Goal: Information Seeking & Learning: Learn about a topic

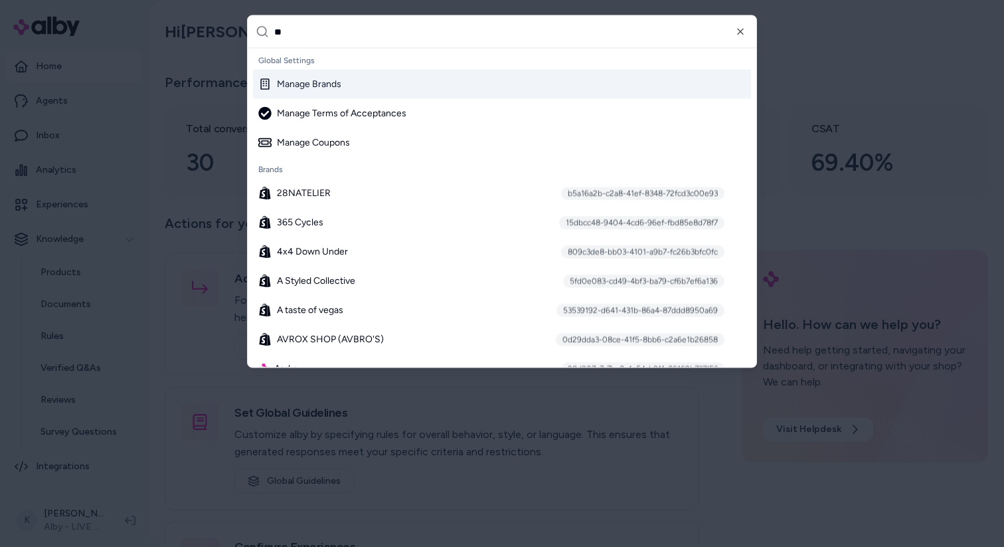
type input "***"
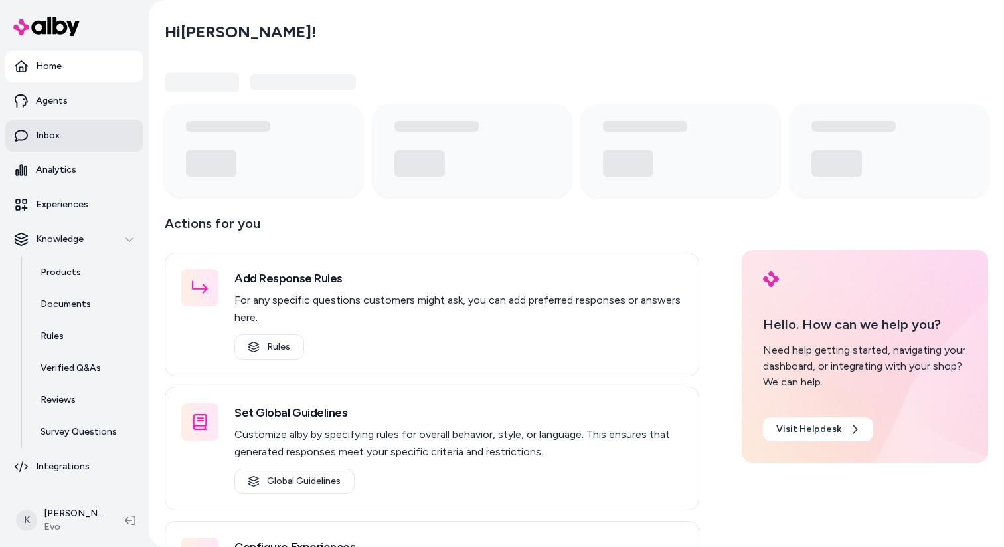
click at [75, 135] on link "Inbox" at bounding box center [74, 136] width 138 height 32
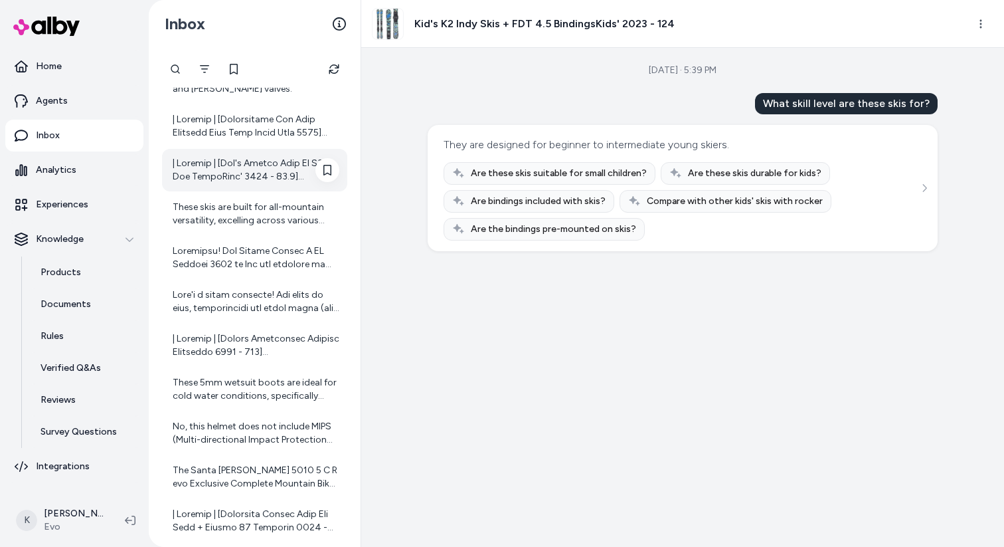
scroll to position [151, 0]
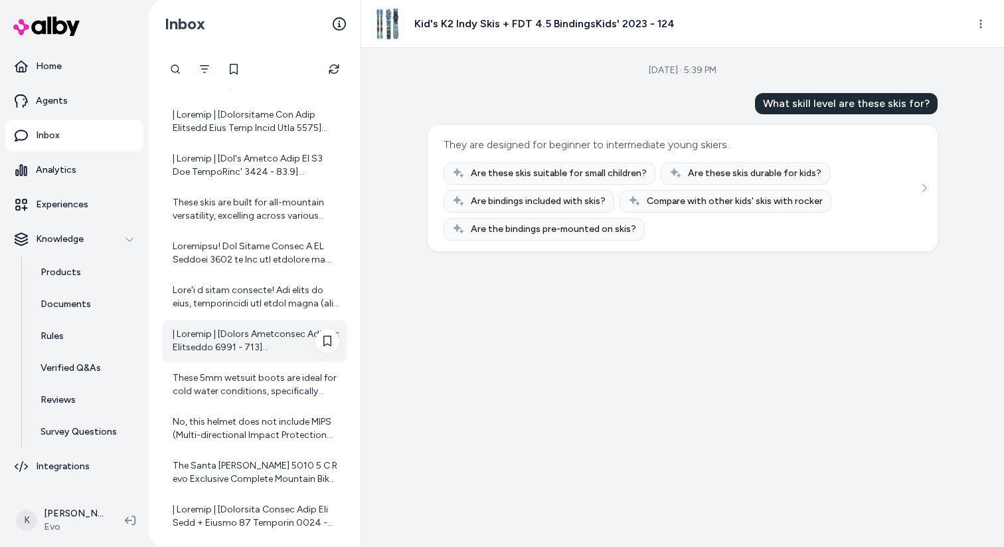
click at [260, 357] on div at bounding box center [254, 341] width 185 height 43
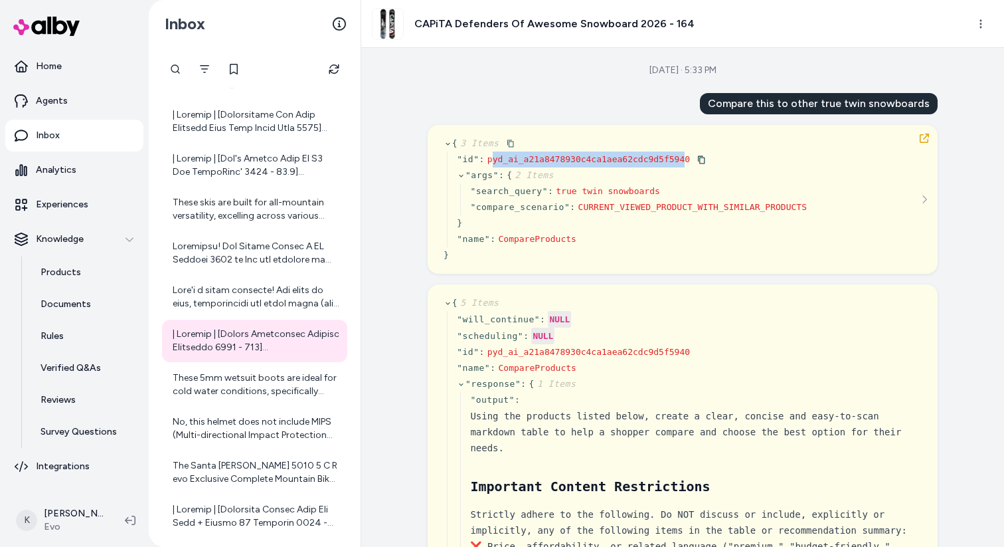
drag, startPoint x: 490, startPoint y: 161, endPoint x: 688, endPoint y: 160, distance: 197.3
click at [688, 160] on span "pyd_ai_a21a8478930c4ca1aea62cdc9d5f5940" at bounding box center [589, 159] width 203 height 10
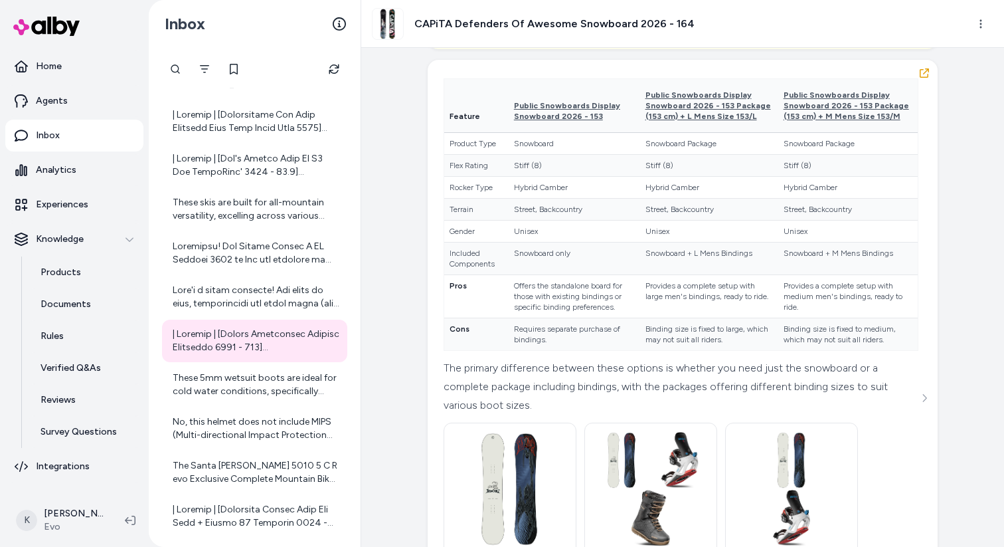
scroll to position [3735, 0]
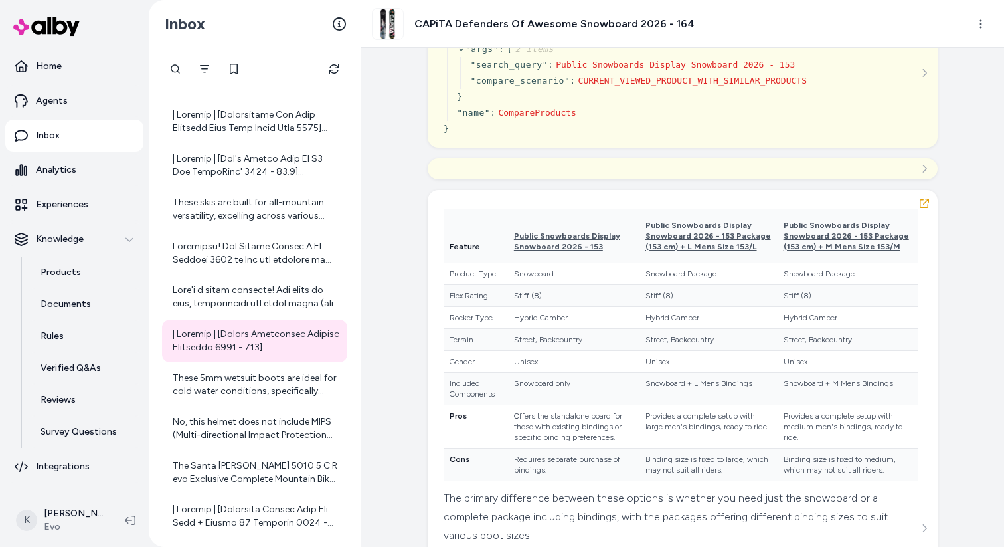
drag, startPoint x: 657, startPoint y: 159, endPoint x: 488, endPoint y: 157, distance: 168.7
click at [488, 38] on span "call_c2d2d8ce90fe4d07a9c789347baa" at bounding box center [573, 33] width 171 height 10
click at [656, 38] on span "call_c2d2d8ce90fe4d07a9c789347baa" at bounding box center [573, 33] width 171 height 10
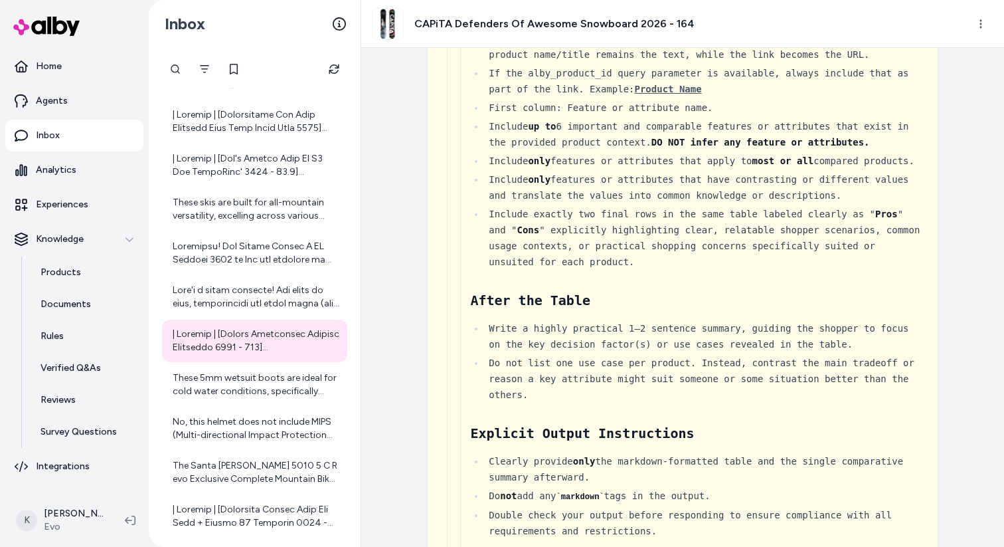
scroll to position [0, 0]
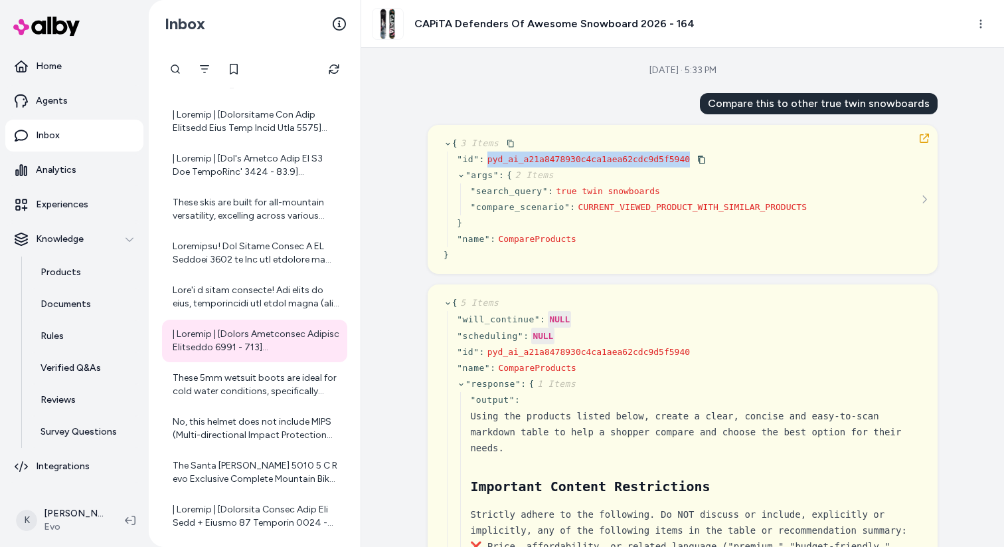
drag, startPoint x: 690, startPoint y: 159, endPoint x: 490, endPoint y: 159, distance: 199.9
click at [490, 159] on span "pyd_ai_a21a8478930c4ca1aea62cdc9d5f5940" at bounding box center [589, 159] width 203 height 10
click at [686, 160] on span "pyd_ai_a21a8478930c4ca1aea62cdc9d5f5940" at bounding box center [589, 159] width 203 height 10
click at [688, 160] on span "pyd_ai_a21a8478930c4ca1aea62cdc9d5f5940" at bounding box center [589, 159] width 203 height 10
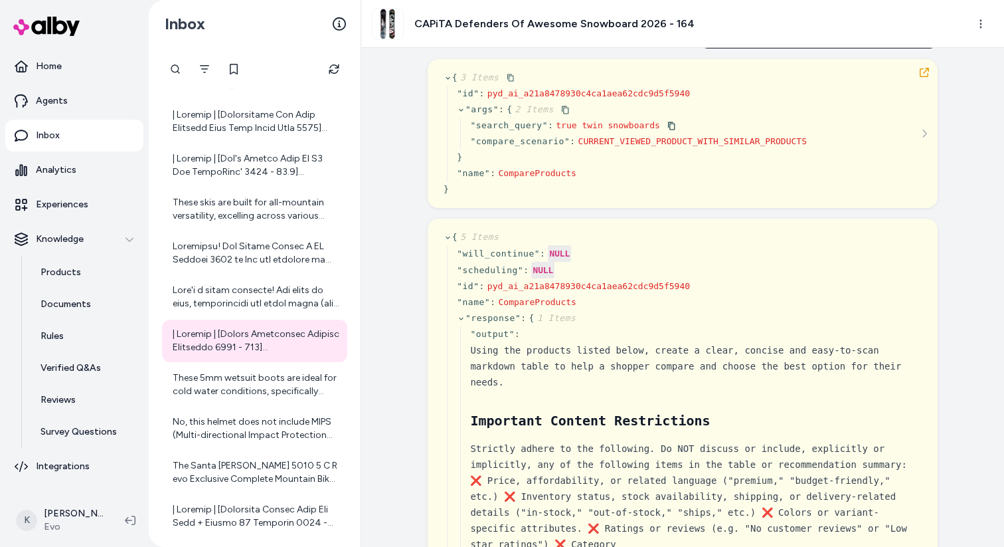
scroll to position [66, 0]
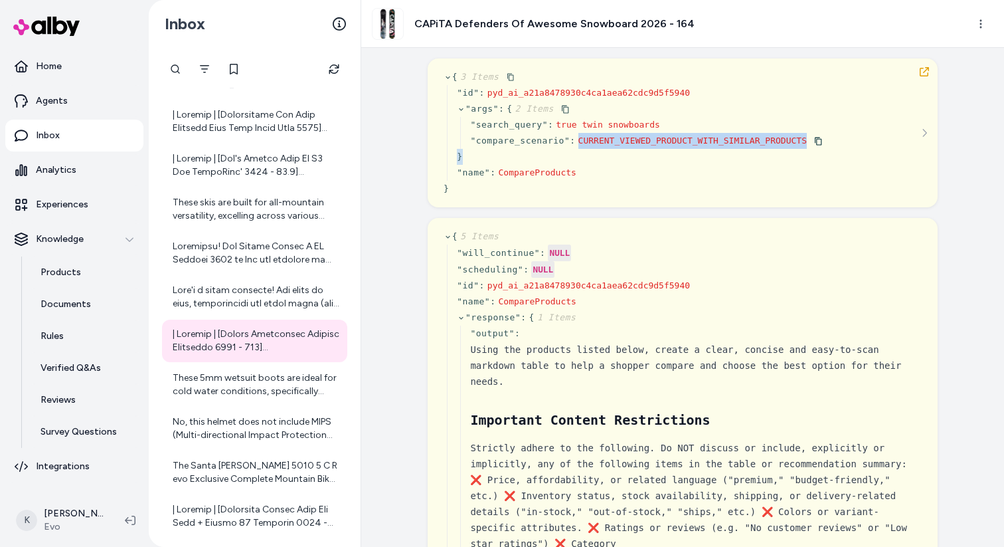
drag, startPoint x: 579, startPoint y: 143, endPoint x: 805, endPoint y: 149, distance: 226.6
click at [805, 149] on div "" args " : { 2 Items " search_query " : true twin snowboards " compare_scenario…" at bounding box center [640, 133] width 366 height 64
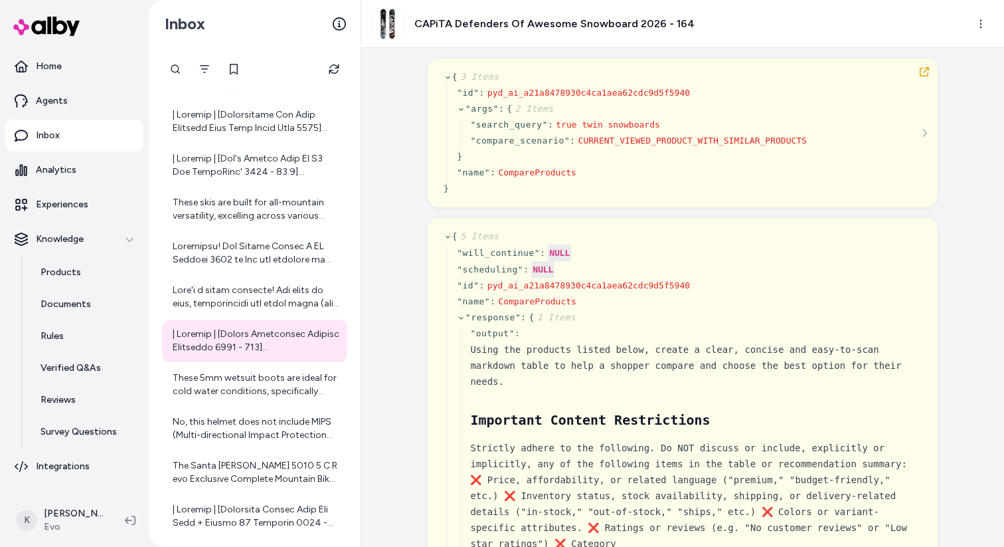
click at [961, 177] on div "Sep 02, 2025 · 5:33 PM Compare this to other true twin snowboards { 3 Items " i…" at bounding box center [682, 297] width 643 height 499
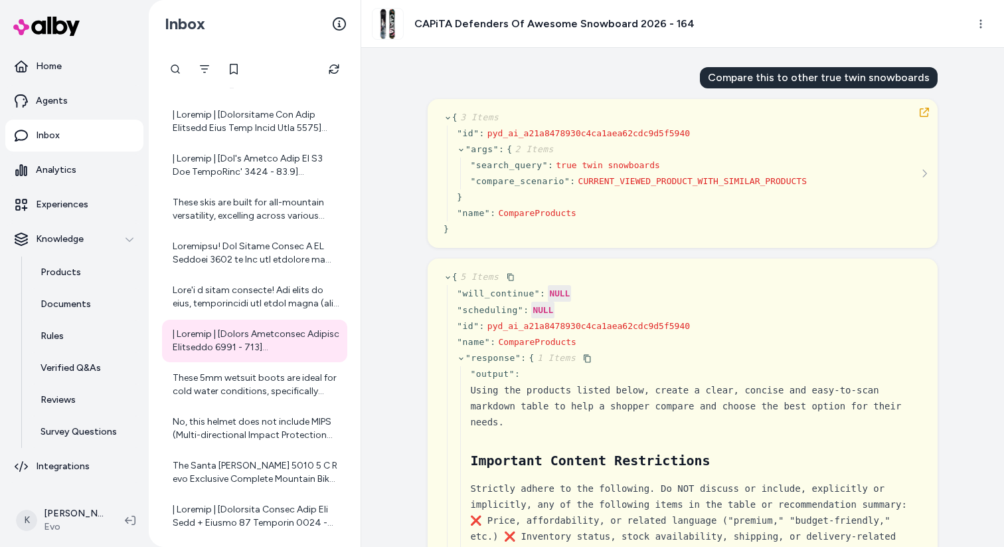
scroll to position [0, 0]
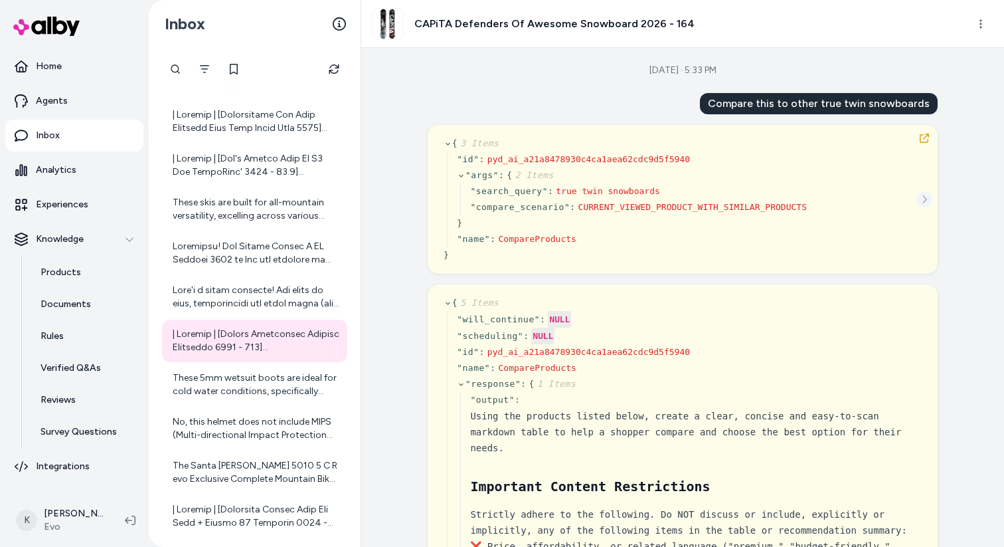
click at [921, 196] on icon "See more" at bounding box center [924, 199] width 9 height 9
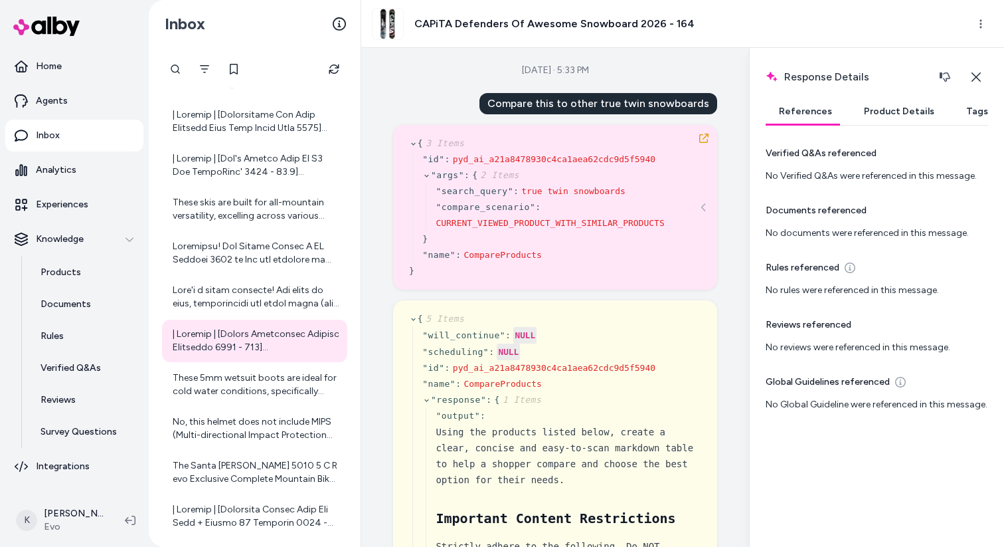
click at [884, 120] on button "Product Details" at bounding box center [899, 111] width 97 height 27
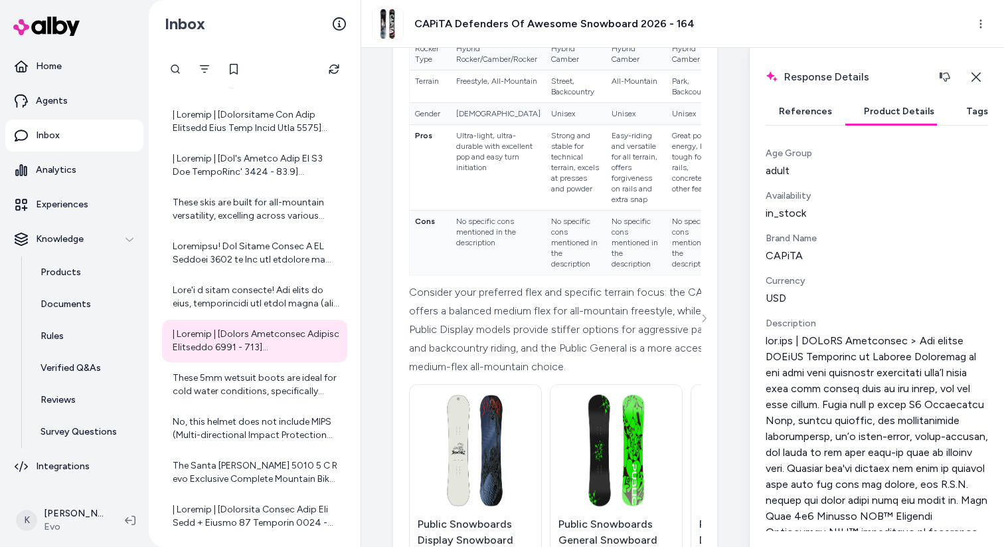
scroll to position [4799, 0]
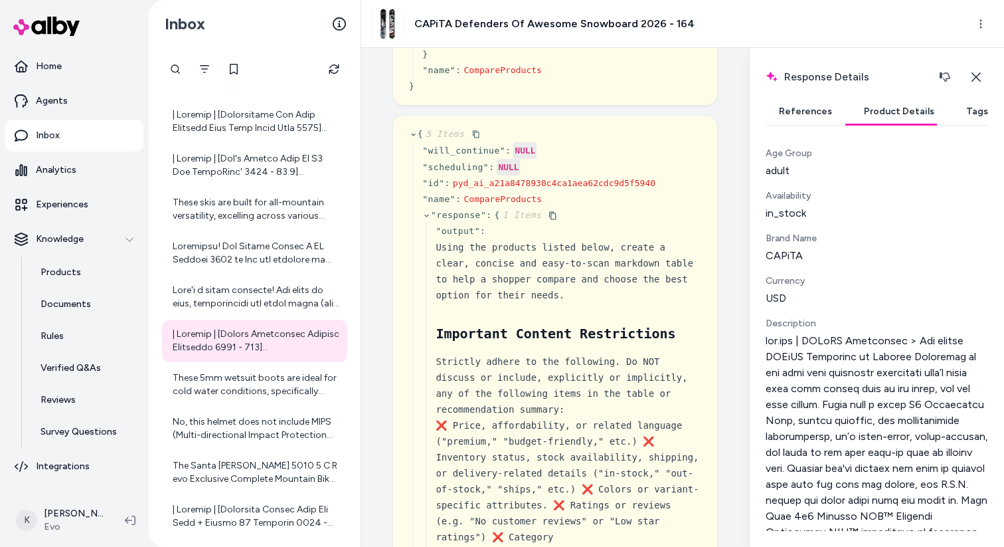
scroll to position [0, 0]
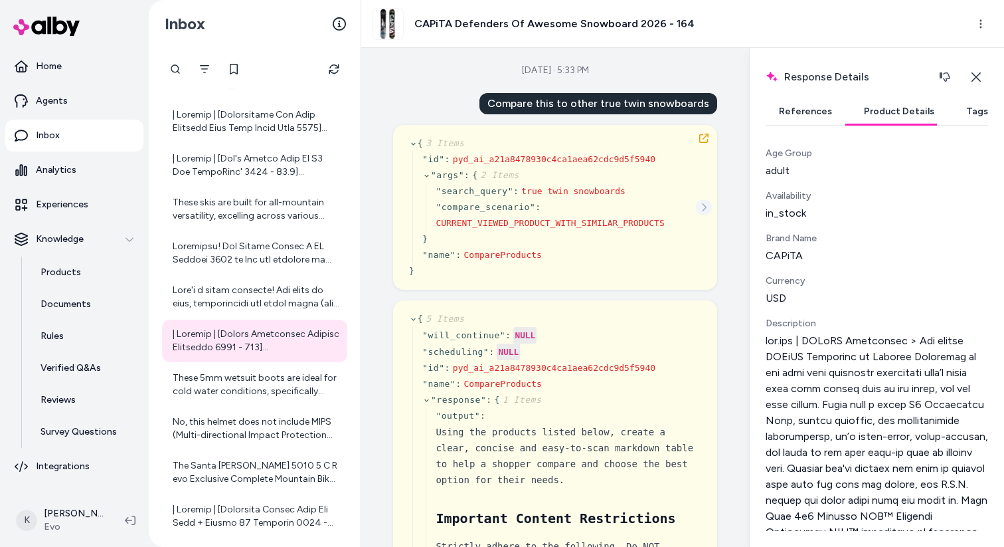
click at [705, 205] on icon "See more" at bounding box center [703, 207] width 9 height 9
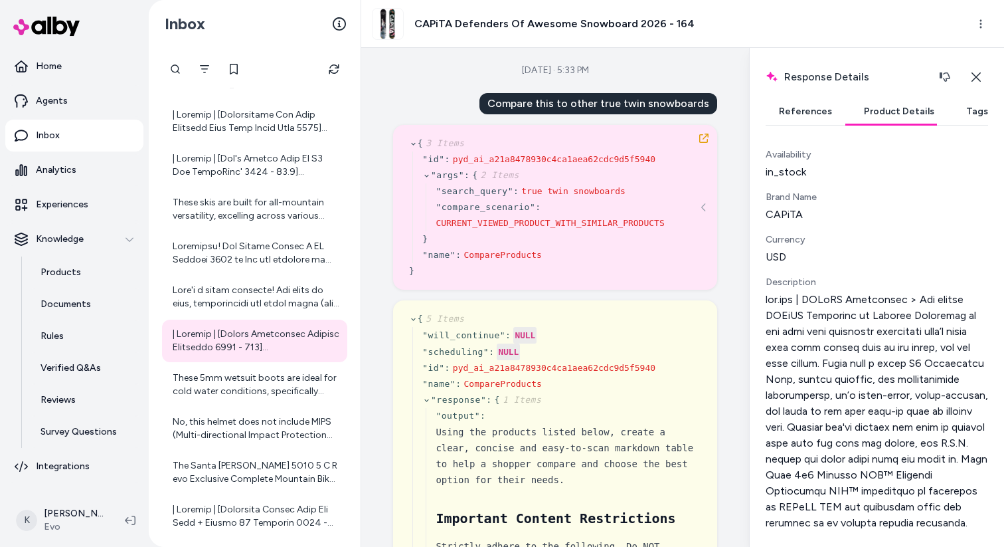
scroll to position [50, 0]
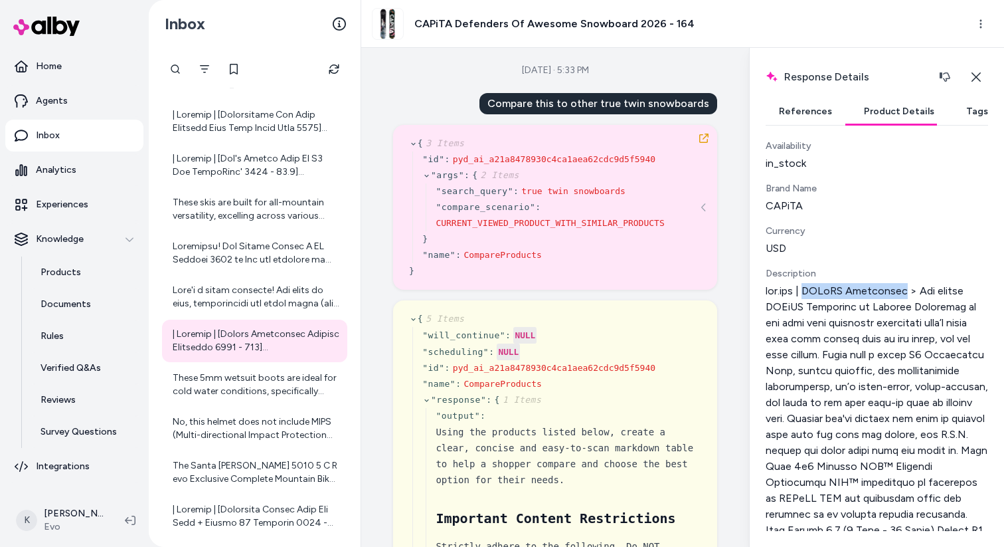
drag, startPoint x: 814, startPoint y: 292, endPoint x: 910, endPoint y: 294, distance: 96.3
click at [910, 294] on p at bounding box center [877, 482] width 223 height 399
drag, startPoint x: 415, startPoint y: 27, endPoint x: 452, endPoint y: 27, distance: 36.5
click at [452, 27] on h3 "CAPiTA Defenders Of Awesome Snowboard 2026 - 164" at bounding box center [555, 24] width 280 height 16
click at [734, 227] on div "Sep 02, 2025 · 5:33 PM Compare this to other true twin snowboards { 3 Items " i…" at bounding box center [555, 297] width 388 height 499
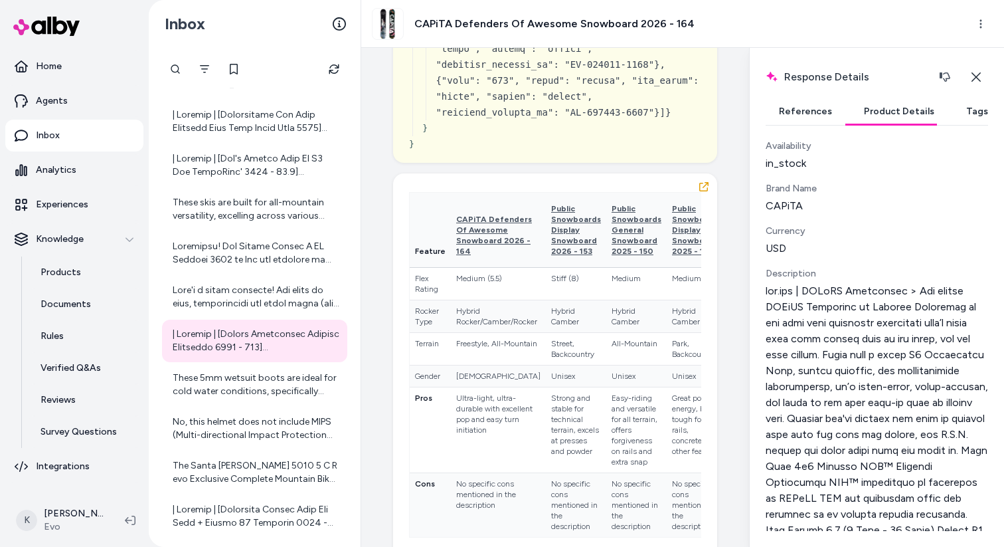
scroll to position [4560, 0]
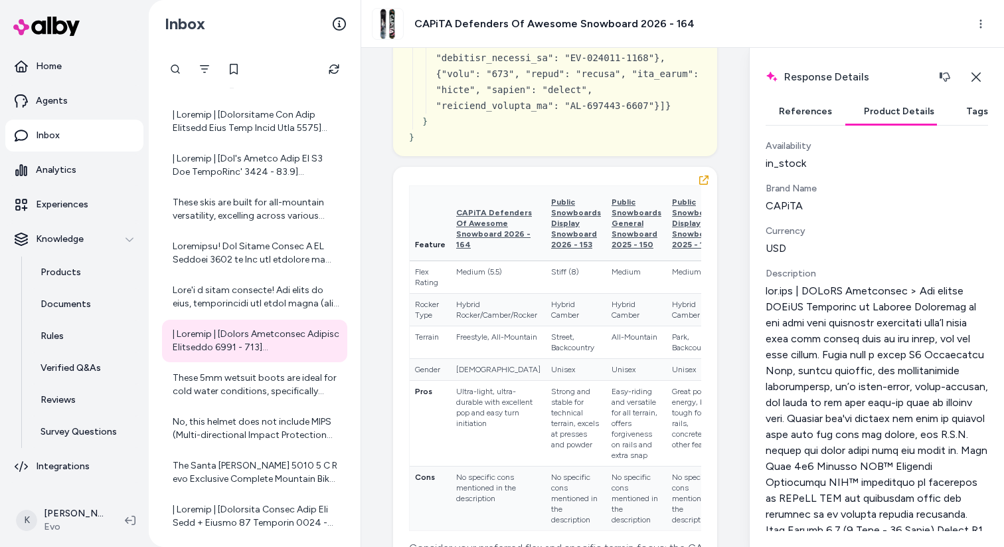
drag, startPoint x: 818, startPoint y: 294, endPoint x: 911, endPoint y: 290, distance: 93.1
click at [911, 290] on p at bounding box center [877, 482] width 223 height 399
drag, startPoint x: 826, startPoint y: 207, endPoint x: 759, endPoint y: 207, distance: 67.1
click at [759, 207] on div "Response Details Response details and product details for the selected message.…" at bounding box center [876, 297] width 255 height 499
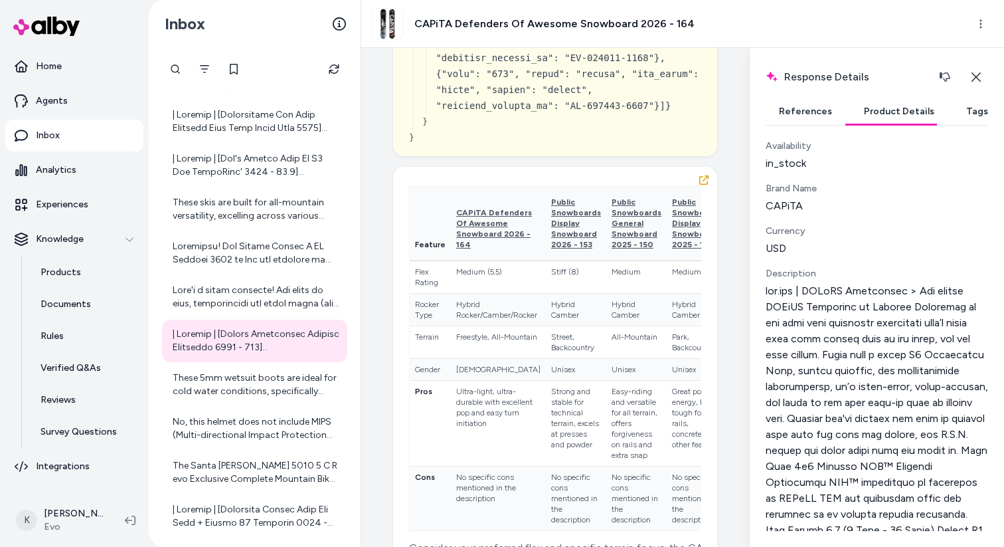
click at [898, 229] on div "Currency" at bounding box center [877, 231] width 223 height 13
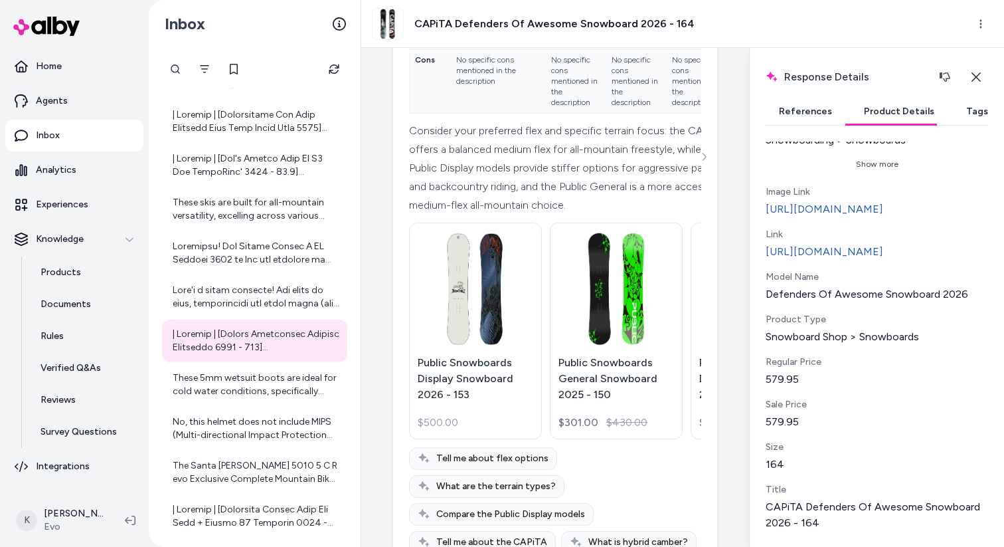
scroll to position [4983, 0]
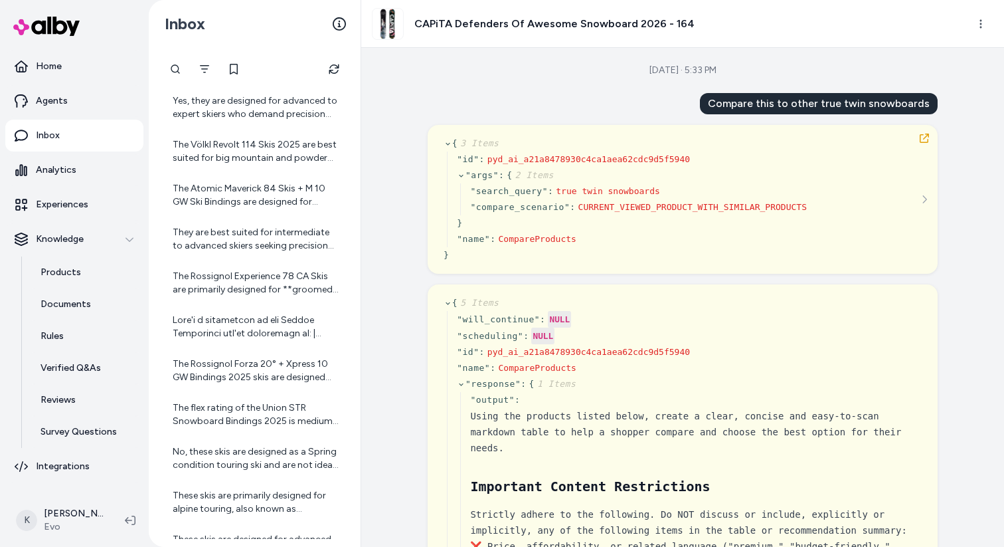
scroll to position [179, 0]
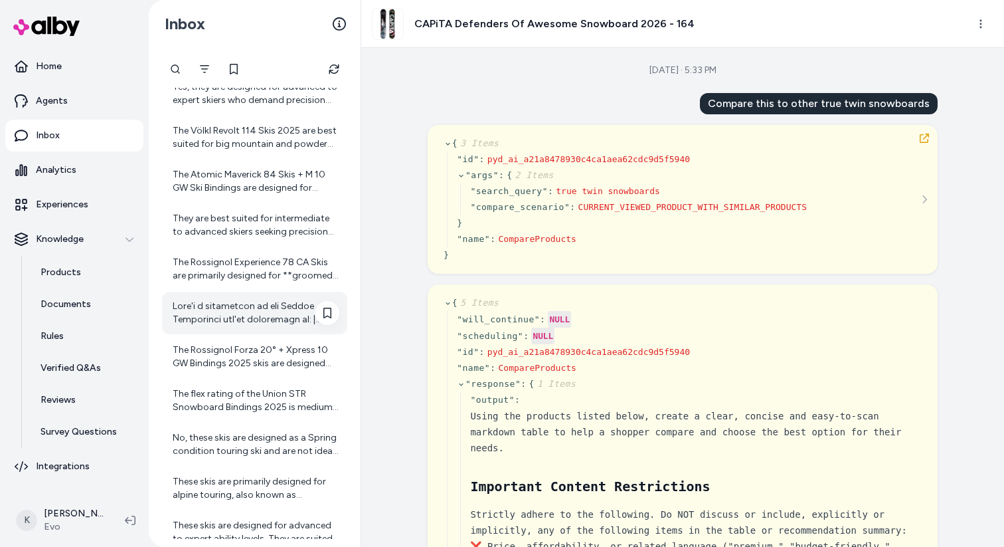
click at [240, 310] on div at bounding box center [256, 313] width 167 height 27
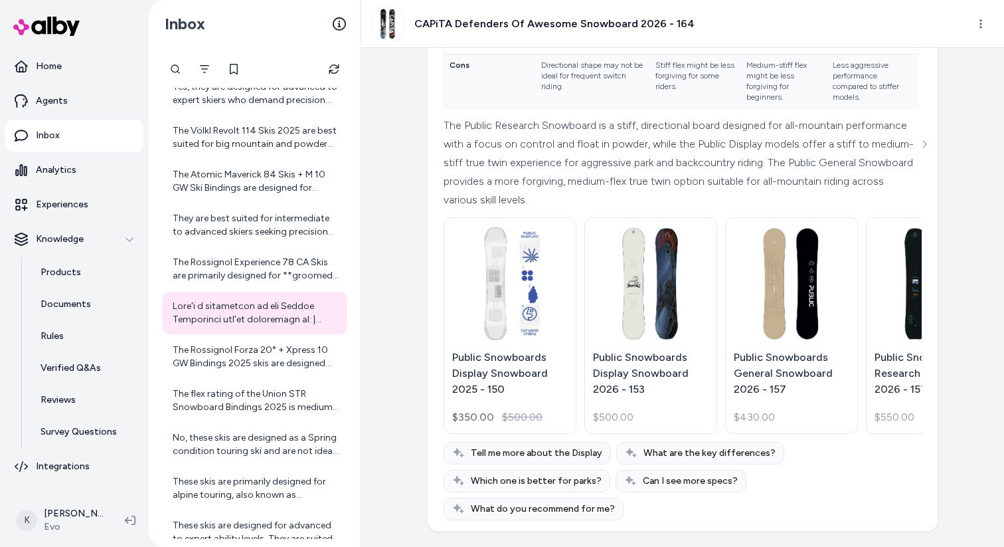
scroll to position [4201, 0]
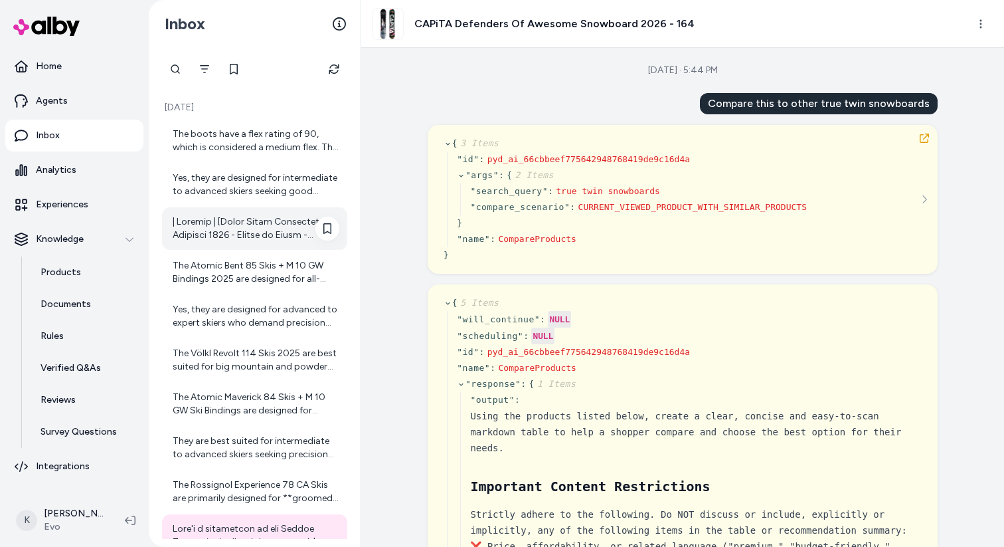
click at [244, 227] on div at bounding box center [256, 228] width 167 height 27
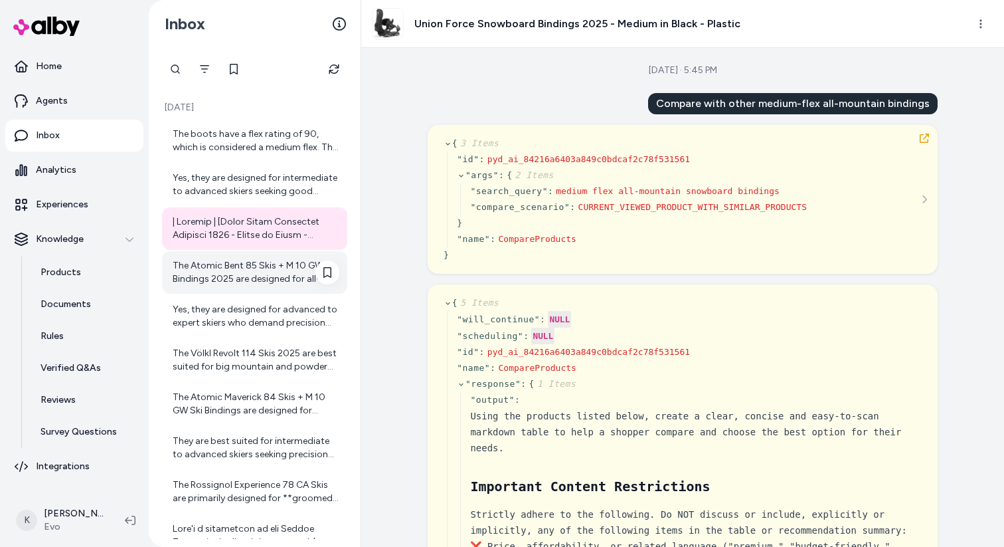
click at [258, 284] on div "The Atomic Bent 85 Skis + M 10 GW Bindings 2025 are designed for all-mountain t…" at bounding box center [256, 272] width 167 height 27
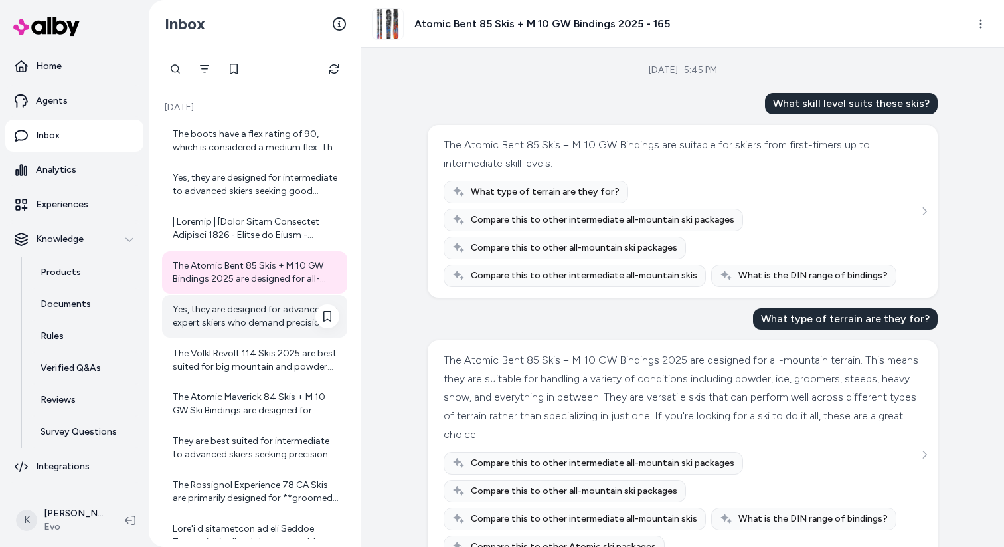
click at [256, 321] on div "Yes, they are designed for advanced to expert skiers who demand precision and c…" at bounding box center [256, 316] width 167 height 27
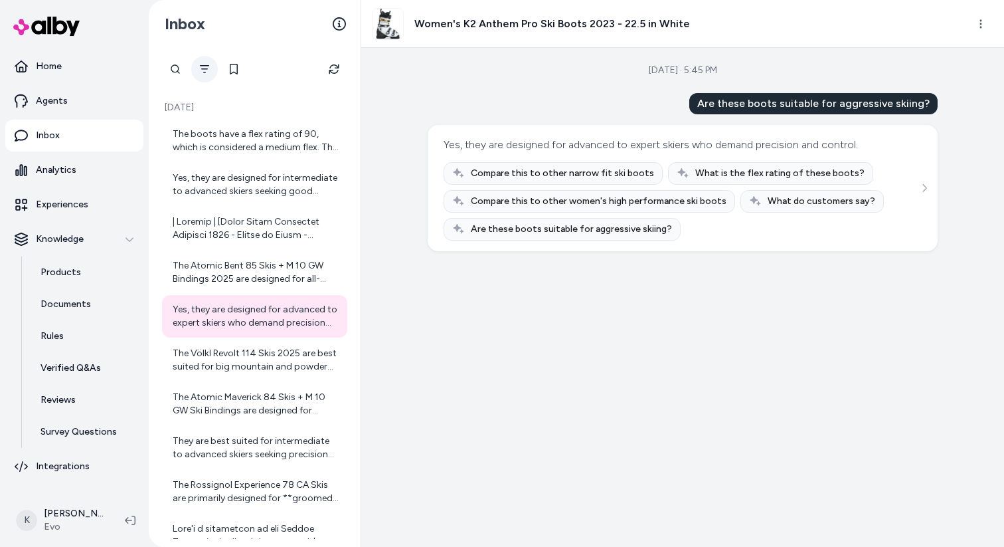
click at [199, 76] on button "Filter" at bounding box center [204, 69] width 27 height 27
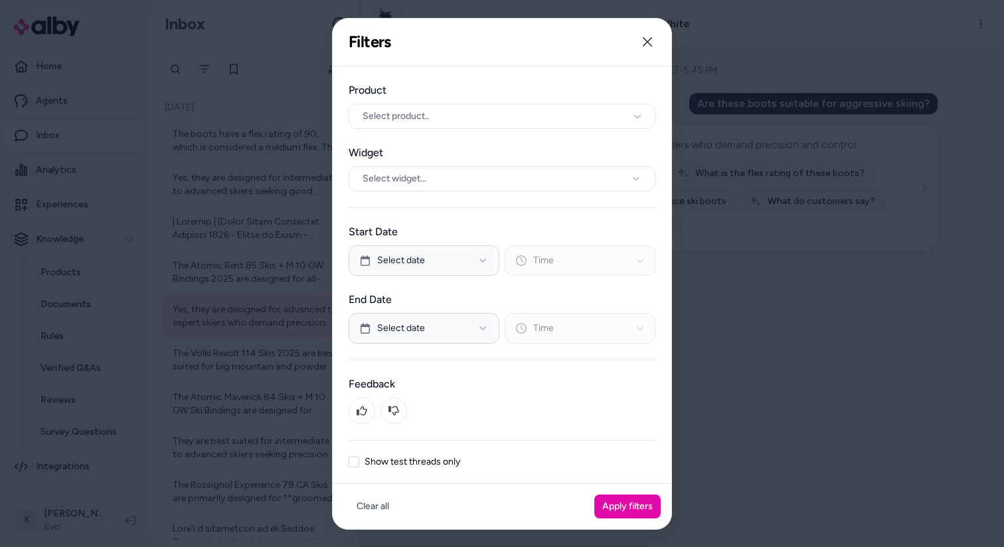
click at [286, 221] on div at bounding box center [502, 273] width 1004 height 547
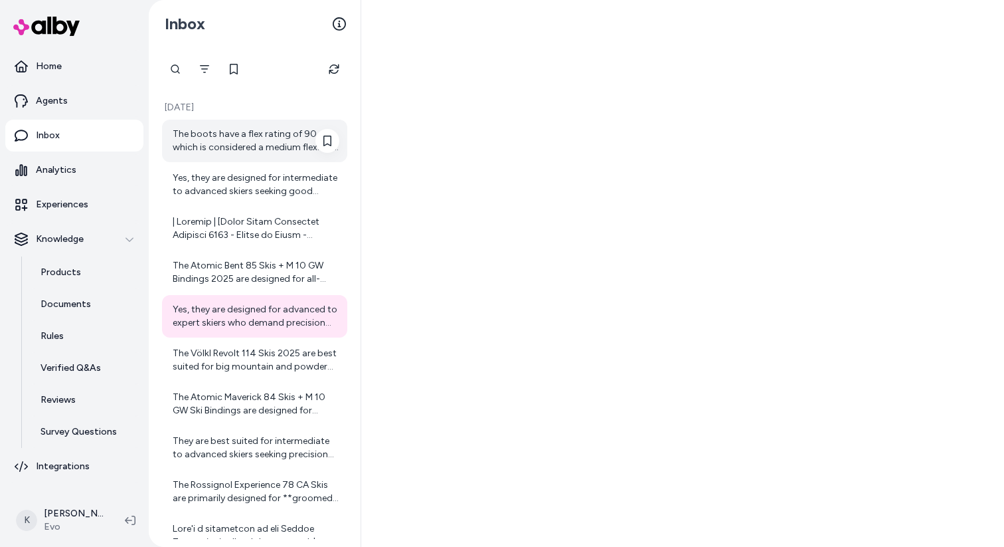
click at [245, 147] on div "The boots have a flex rating of 90, which is considered a medium flex. This mak…" at bounding box center [256, 141] width 167 height 27
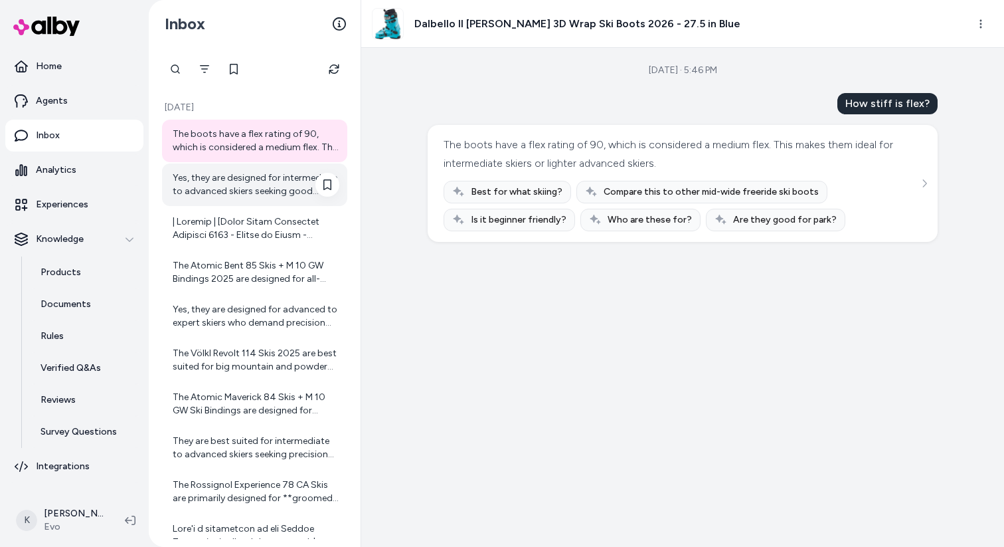
click at [231, 190] on div "Yes, they are designed for intermediate to advanced skiers seeking good perform…" at bounding box center [256, 184] width 167 height 27
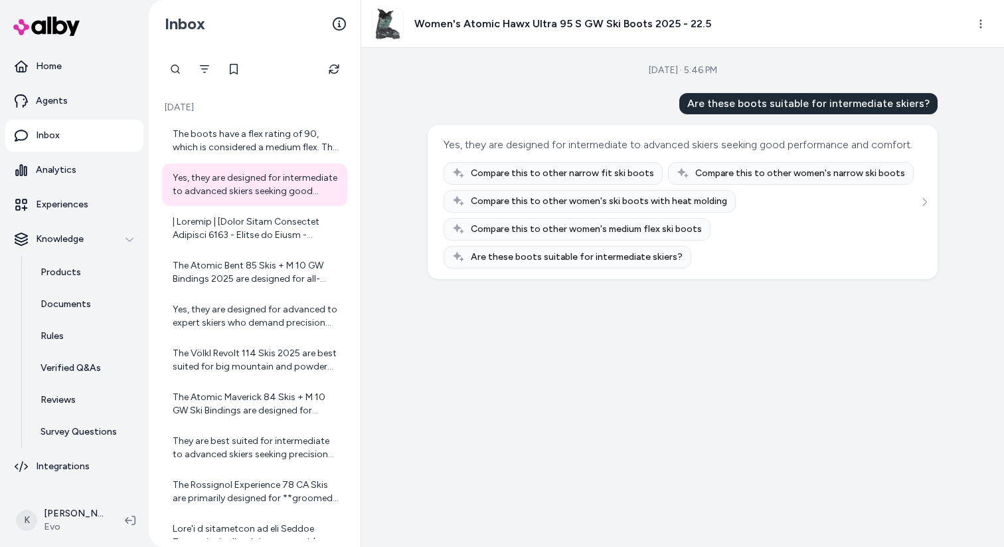
click at [278, 102] on p "[DATE]" at bounding box center [254, 107] width 185 height 13
click at [229, 166] on div "Yes, they are designed for intermediate to advanced skiers seeking good perform…" at bounding box center [254, 184] width 185 height 43
click at [246, 142] on div "The boots have a flex rating of 90, which is considered a medium flex. This mak…" at bounding box center [256, 141] width 167 height 27
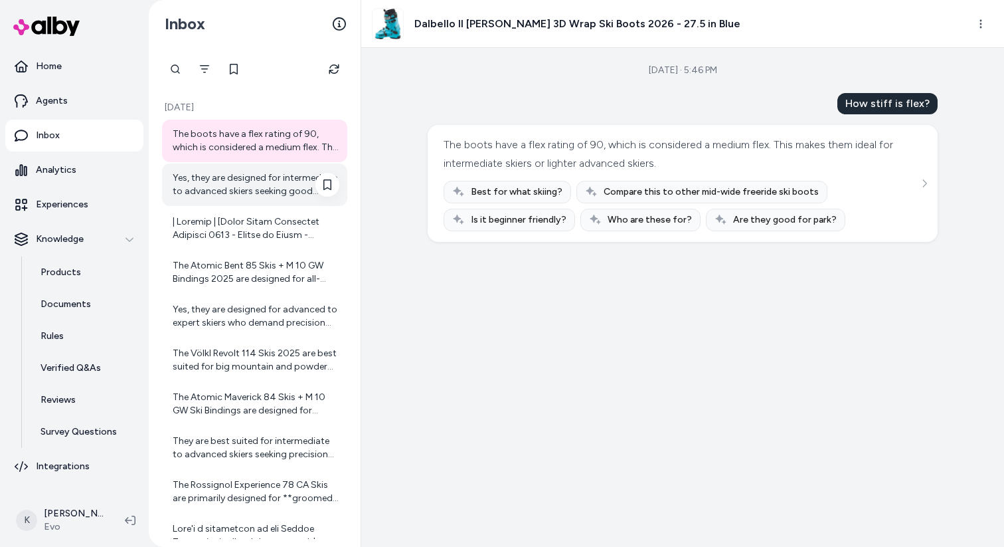
click at [252, 191] on div "Yes, they are designed for intermediate to advanced skiers seeking good perform…" at bounding box center [256, 184] width 167 height 27
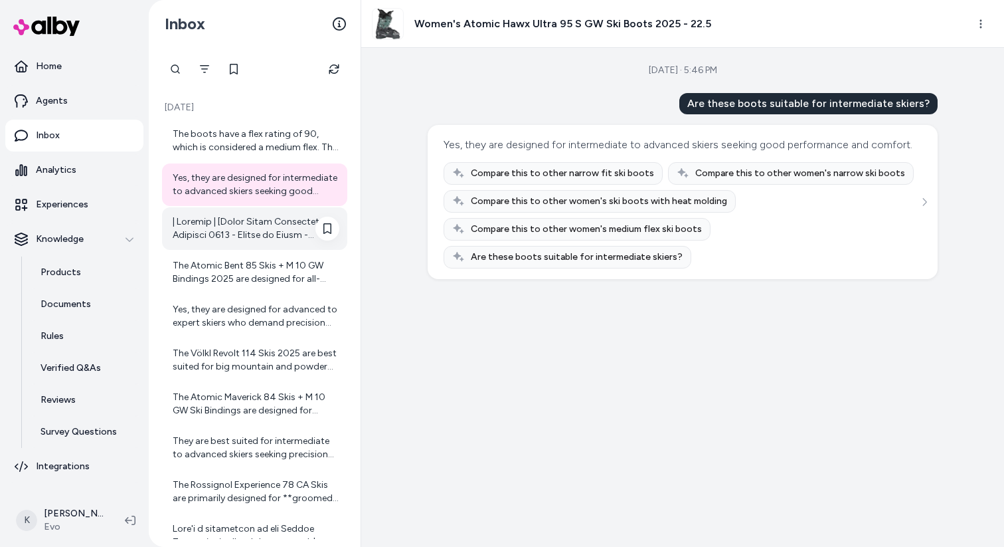
click at [235, 245] on div at bounding box center [254, 228] width 185 height 43
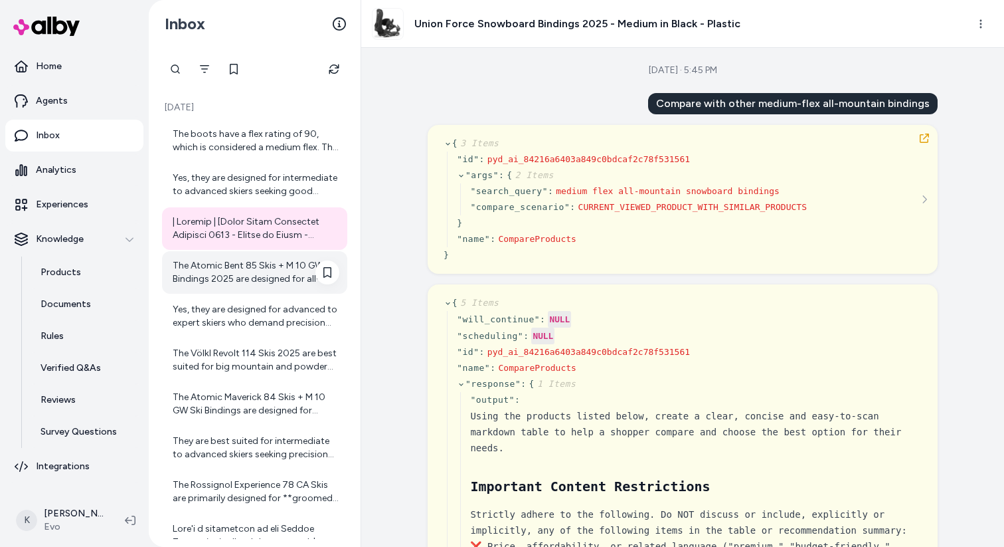
click at [232, 282] on div "The Atomic Bent 85 Skis + M 10 GW Bindings 2025 are designed for all-mountain t…" at bounding box center [256, 272] width 167 height 27
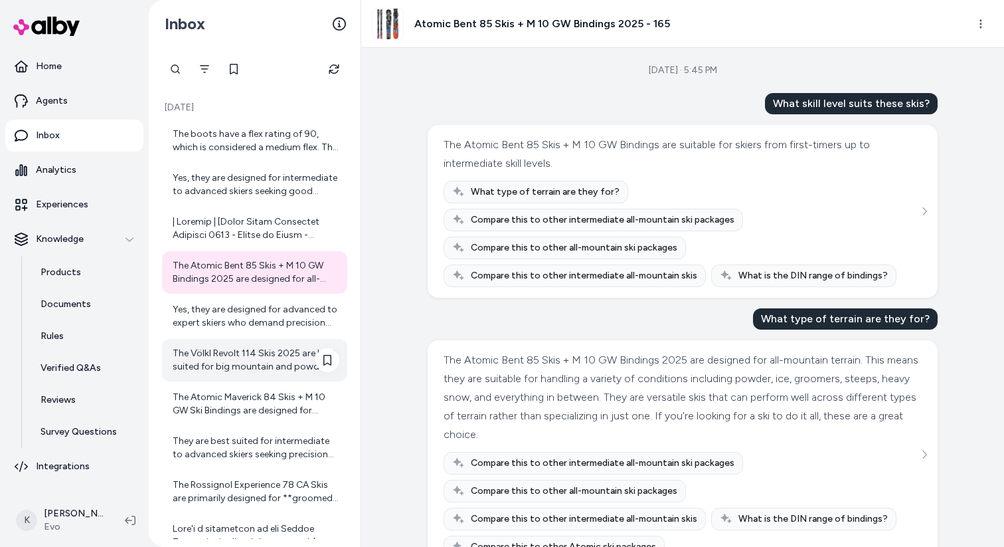
click at [229, 349] on div "The Völkl Revolt 114 Skis 2025 are best suited for big mountain and powder terr…" at bounding box center [256, 360] width 167 height 27
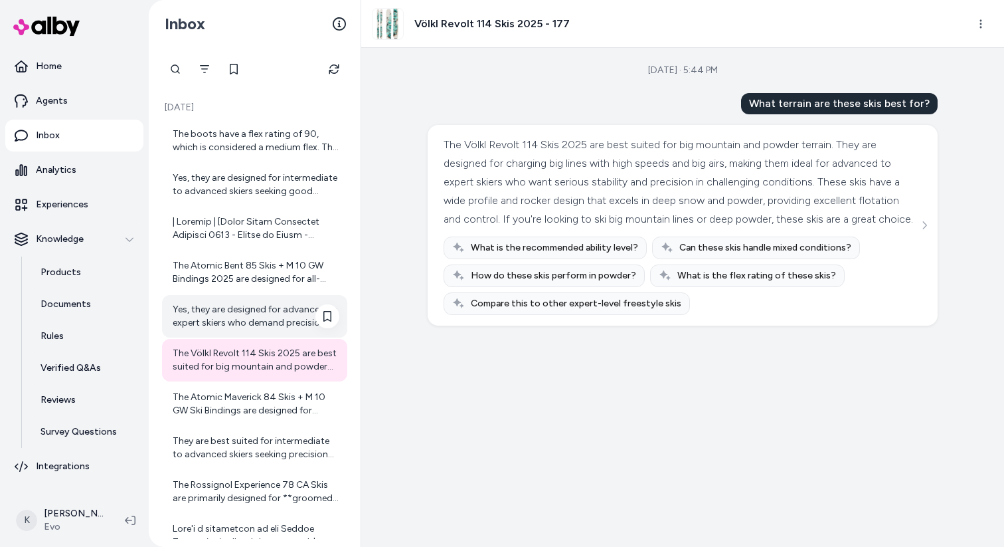
click at [244, 320] on div "Yes, they are designed for advanced to expert skiers who demand precision and c…" at bounding box center [256, 316] width 167 height 27
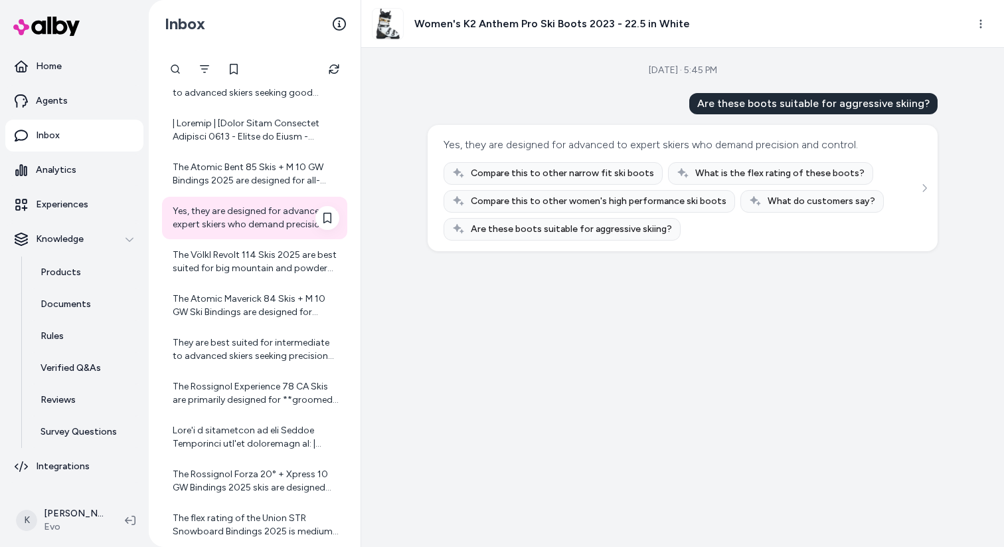
scroll to position [103, 0]
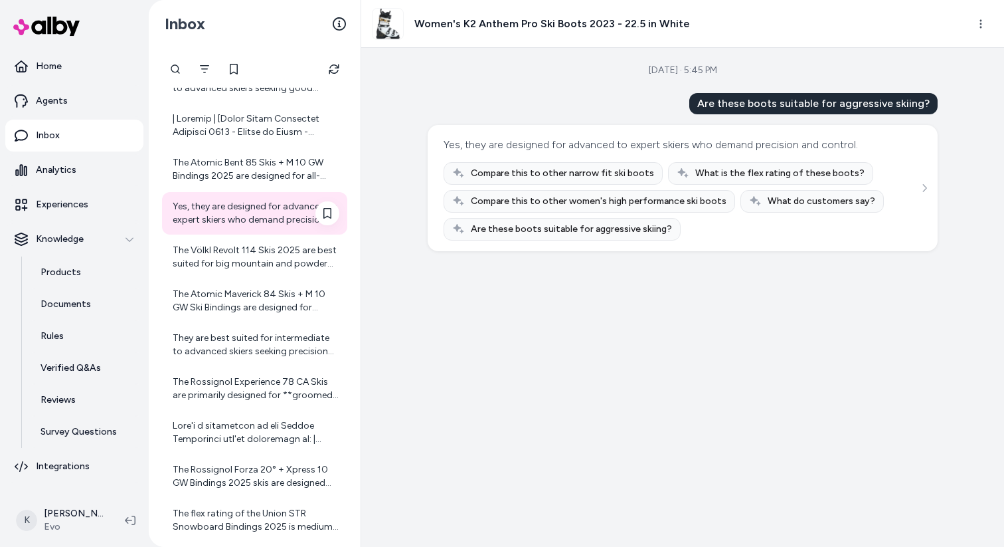
click at [244, 320] on div "The Atomic Maverick 84 Skis + M 10 GW Ski Bindings are designed for **Beginner-…" at bounding box center [254, 301] width 185 height 43
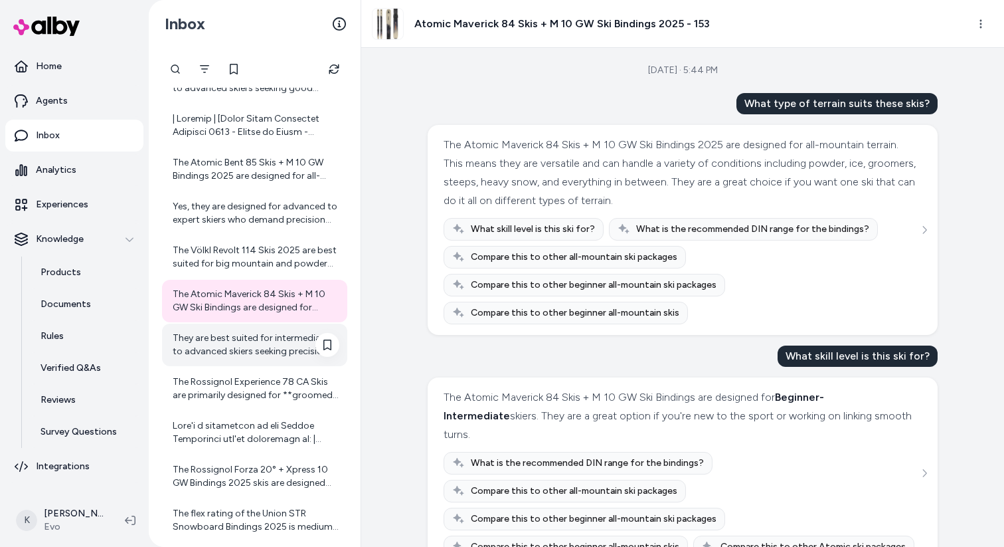
click at [234, 355] on div "They are best suited for intermediate to advanced skiers seeking precision and …" at bounding box center [256, 344] width 167 height 27
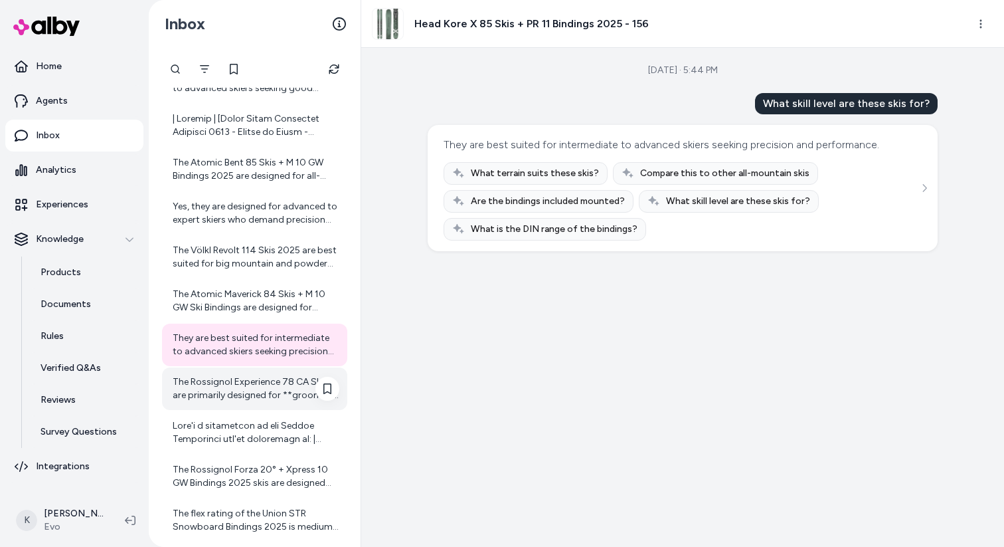
click at [223, 397] on div "The Rossignol Experience 78 CA Skis are primarily designed for **groomed terrai…" at bounding box center [256, 388] width 167 height 27
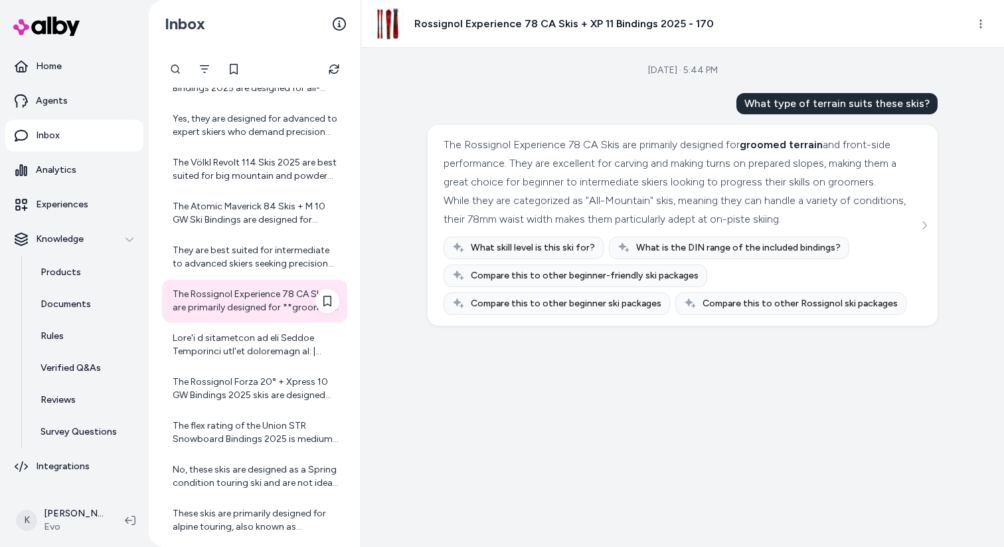
scroll to position [204, 0]
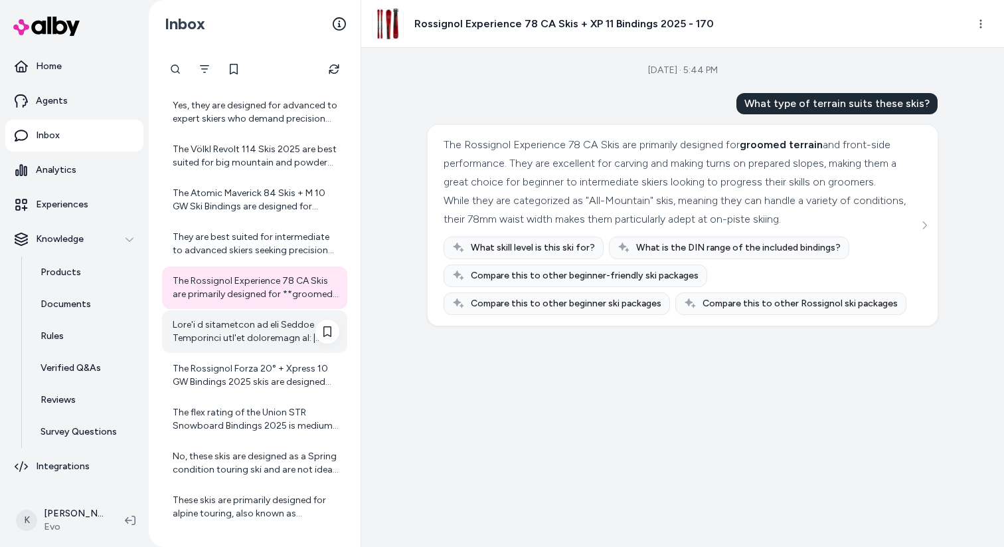
click at [252, 331] on div at bounding box center [256, 331] width 167 height 27
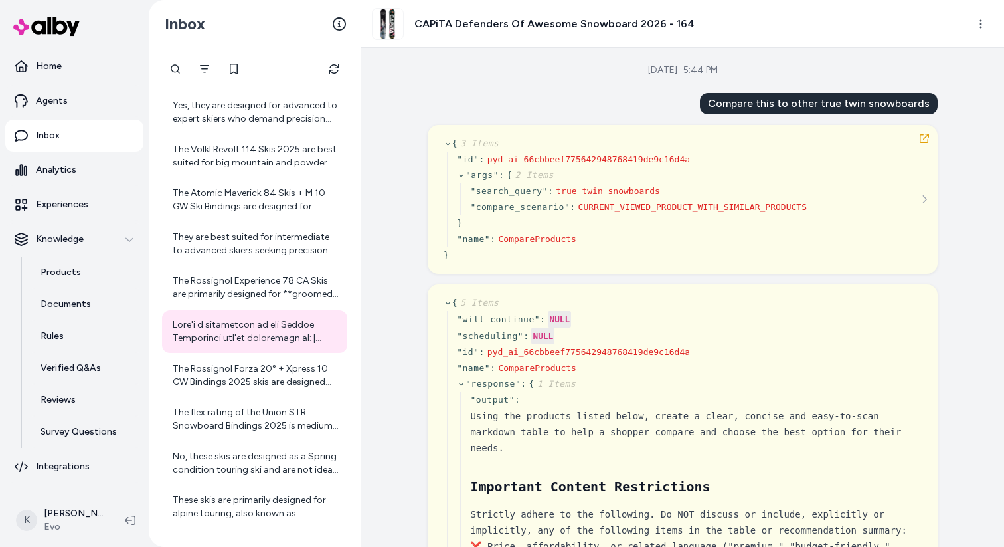
click at [927, 221] on div "{ 3 Items " id " : pyd_ai_66cbbeef775642948768419de9c16d4a " args " : { 2 Items…" at bounding box center [683, 199] width 510 height 149
click at [927, 192] on button "See more" at bounding box center [925, 199] width 16 height 16
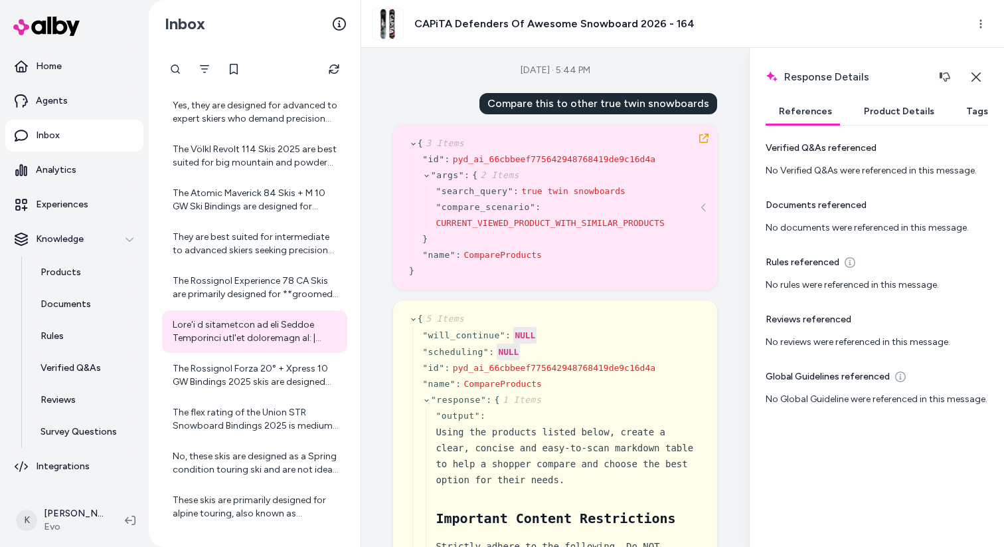
scroll to position [5, 0]
click at [892, 122] on button "Product Details" at bounding box center [899, 111] width 97 height 27
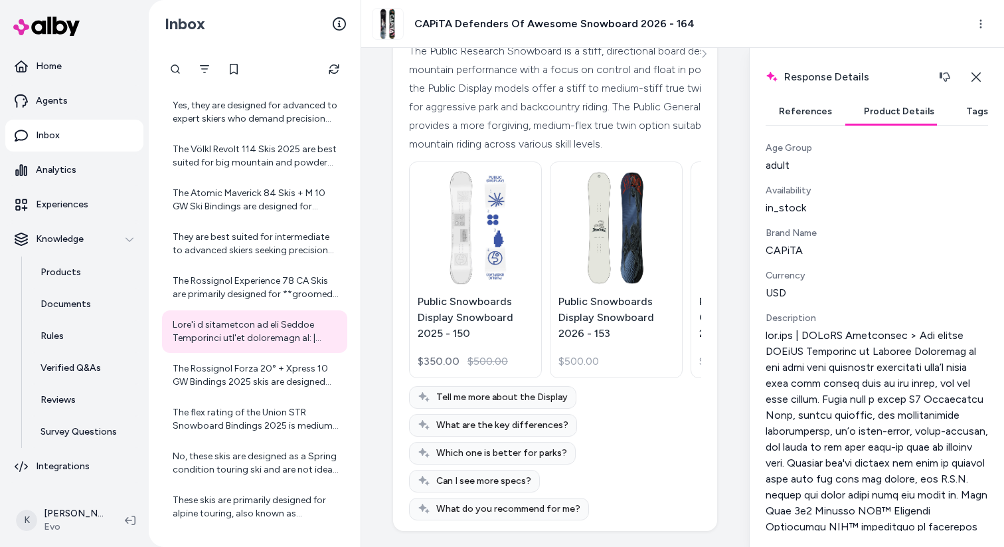
scroll to position [23903, 0]
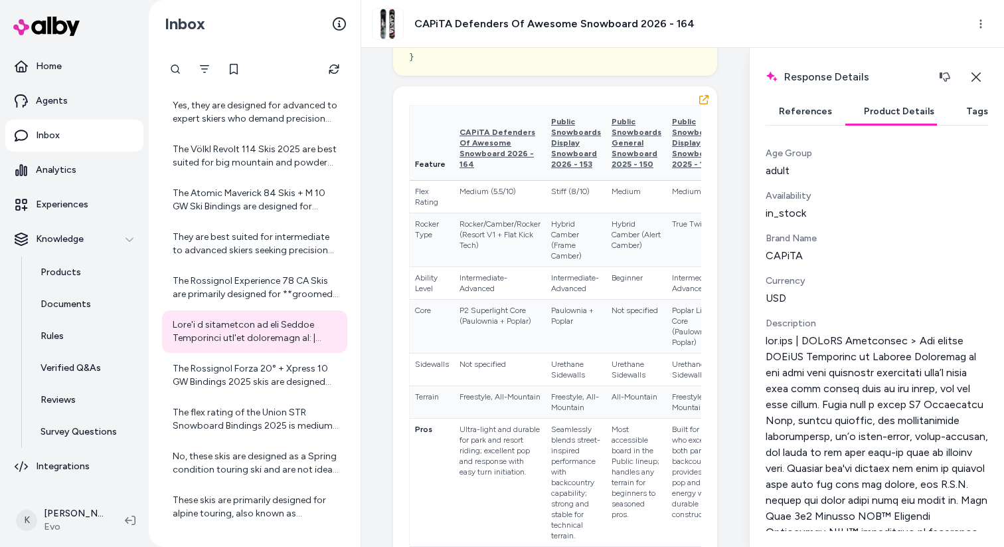
scroll to position [212, 0]
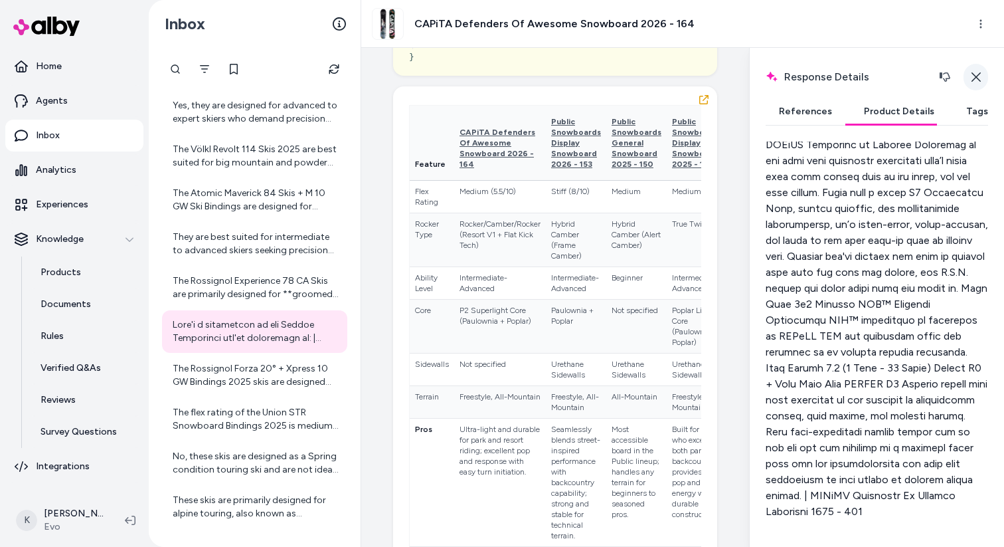
click at [976, 74] on icon "button" at bounding box center [976, 77] width 11 height 11
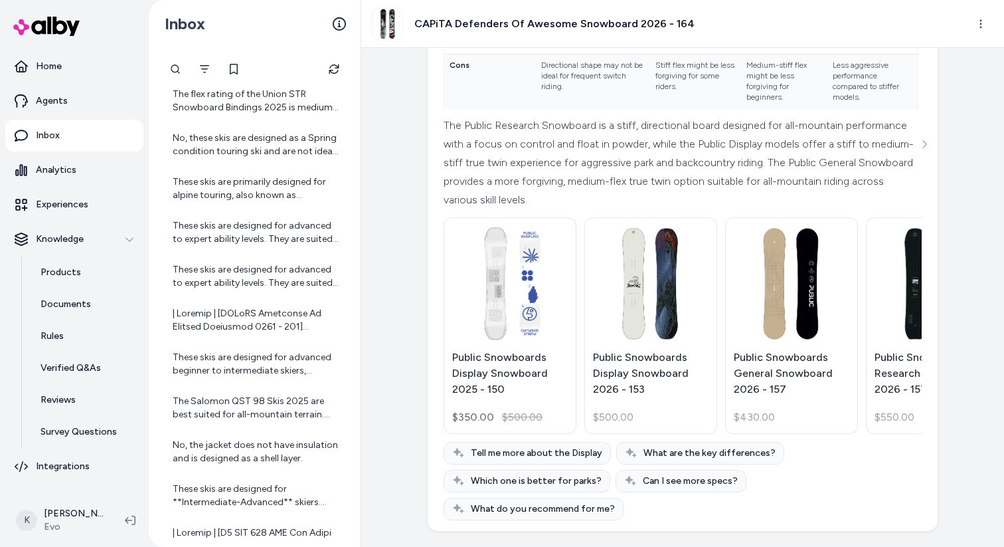
scroll to position [20234, 0]
